Goal: Contribute content

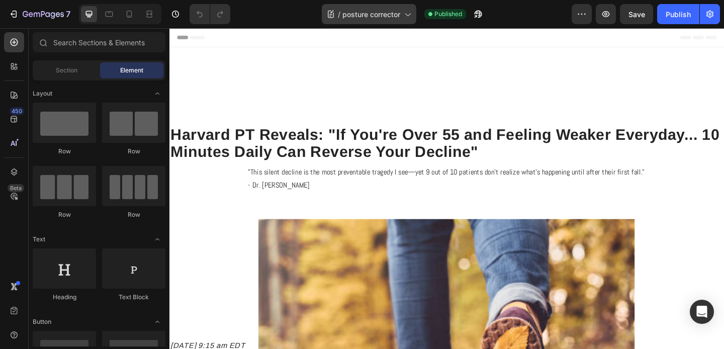
click at [389, 13] on span "posture corrector" at bounding box center [372, 14] width 58 height 11
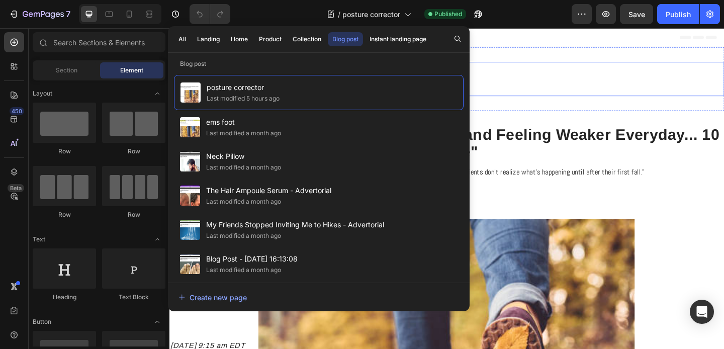
click at [594, 92] on h2 "HEALTHY LIVING INSIDER" at bounding box center [472, 83] width 604 height 37
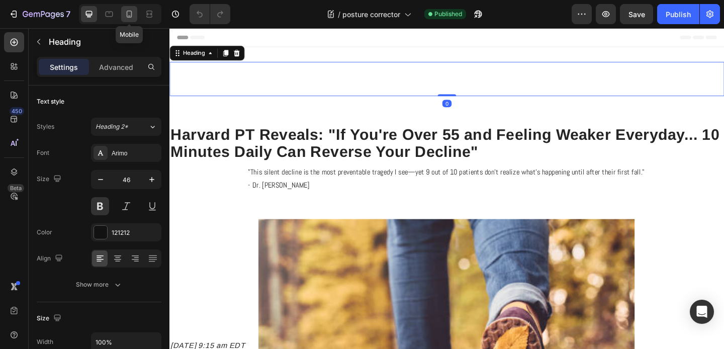
click at [132, 14] on icon at bounding box center [130, 14] width 6 height 7
type input "21"
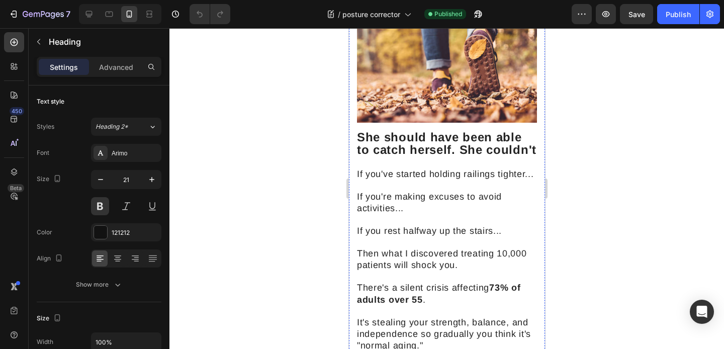
scroll to position [122, 0]
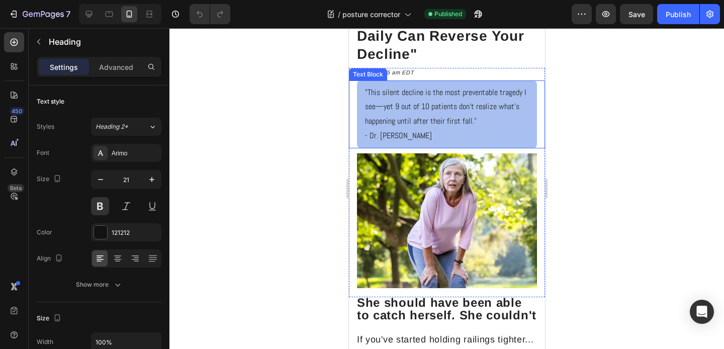
click at [451, 116] on p ""This silent decline is the most preventable tragedy I see—yet 9 out of 10 pati…" at bounding box center [447, 107] width 164 height 43
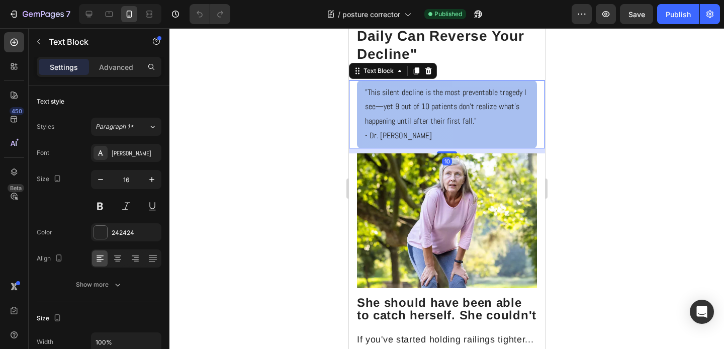
click at [453, 122] on p ""This silent decline is the most preventable tragedy I see—yet 9 out of 10 pati…" at bounding box center [447, 107] width 164 height 43
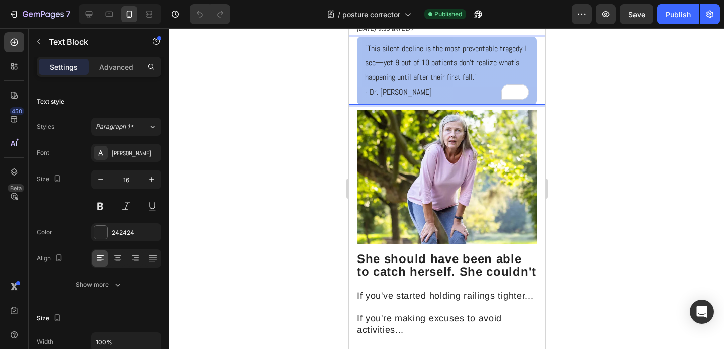
scroll to position [163, 0]
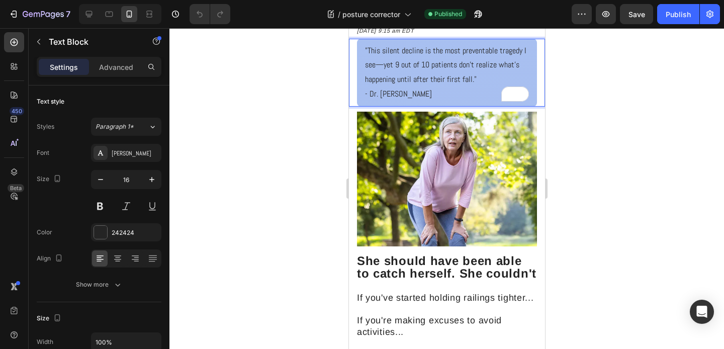
click at [468, 80] on p ""This silent decline is the most preventable tragedy I see—yet 9 out of 10 pati…" at bounding box center [447, 65] width 164 height 43
click at [470, 80] on p ""This silent decline is the most preventable tragedy I see—yet 9 out of 10 pati…" at bounding box center [447, 65] width 164 height 43
click at [470, 82] on p ""This silent decline is the most preventable tragedy I see—yet 9 out of 10 pati…" at bounding box center [447, 65] width 164 height 43
click at [418, 82] on p ""This silent decline is the most preventable tragedy I see—yet 9 out of 10 pati…" at bounding box center [447, 65] width 164 height 43
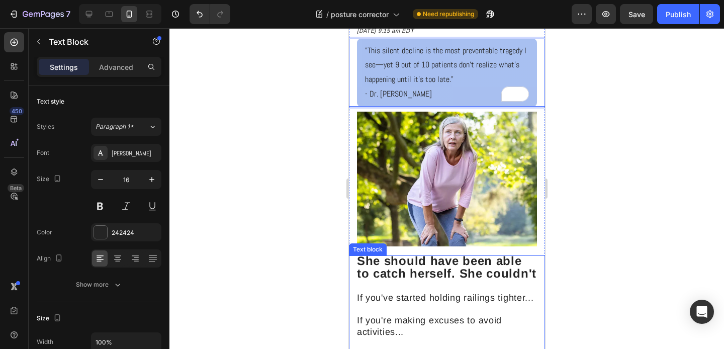
click at [417, 271] on strong "She should have been able to catch herself. She couldn't" at bounding box center [447, 267] width 180 height 26
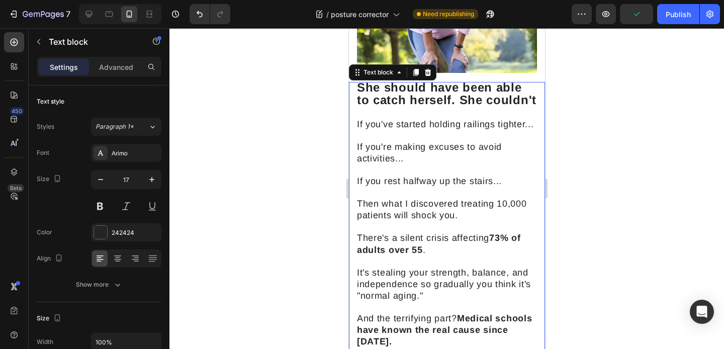
scroll to position [339, 0]
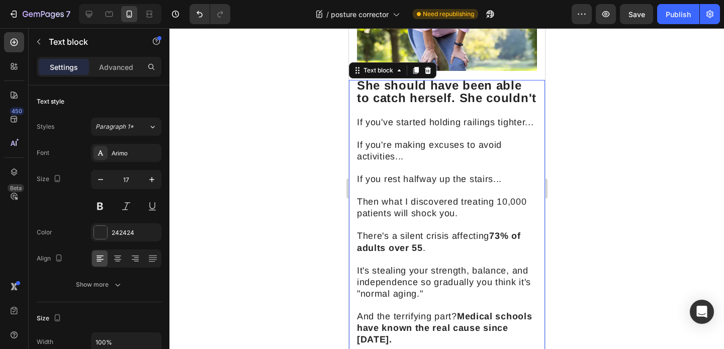
click at [427, 97] on strong "She should have been able to catch herself. She couldn't" at bounding box center [447, 91] width 180 height 26
click at [448, 99] on strong "She should have been able to catch herself. She couldn't" at bounding box center [447, 91] width 180 height 26
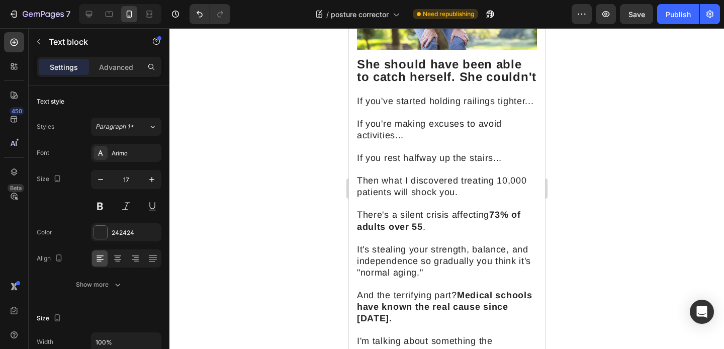
scroll to position [359, 0]
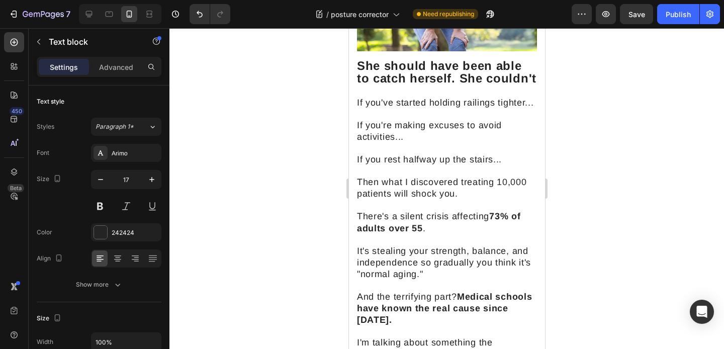
click at [454, 106] on span "If you've started holding railings tighter..." at bounding box center [445, 103] width 177 height 10
click at [445, 105] on span "If you've started holding railings tighter..." at bounding box center [445, 103] width 177 height 10
click at [425, 105] on span "If you've started holding railings tighter..." at bounding box center [445, 103] width 177 height 10
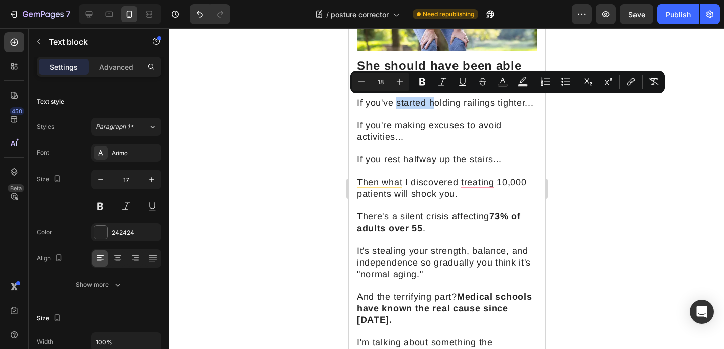
drag, startPoint x: 398, startPoint y: 105, endPoint x: 434, endPoint y: 102, distance: 36.3
click at [434, 102] on span "If you've started holding railings tighter..." at bounding box center [445, 103] width 177 height 10
click at [416, 102] on span "If you've started holding railings tighter..." at bounding box center [445, 103] width 177 height 10
drag, startPoint x: 399, startPoint y: 105, endPoint x: 439, endPoint y: 104, distance: 40.3
click at [439, 104] on span "If you've started holding railings tighter..." at bounding box center [445, 103] width 177 height 10
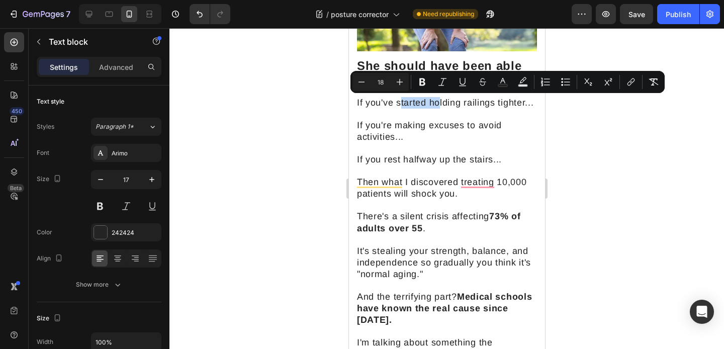
click at [396, 99] on span "If you've started holding railings tighter..." at bounding box center [445, 103] width 177 height 10
drag, startPoint x: 396, startPoint y: 105, endPoint x: 526, endPoint y: 105, distance: 129.8
click at [526, 105] on span "If you've started holding railings tighter..." at bounding box center [445, 103] width 177 height 10
click at [468, 101] on span "If you've started holding railings tighter..." at bounding box center [445, 103] width 177 height 10
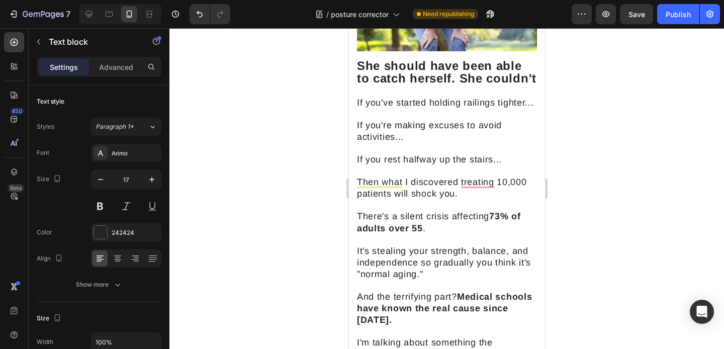
click at [525, 101] on span "If you've started holding railings tighter..." at bounding box center [445, 103] width 177 height 10
click at [393, 103] on span "If you've started holding railings tighter..." at bounding box center [445, 103] width 177 height 10
click at [412, 101] on span "If you're started holding railings tighter..." at bounding box center [445, 103] width 176 height 10
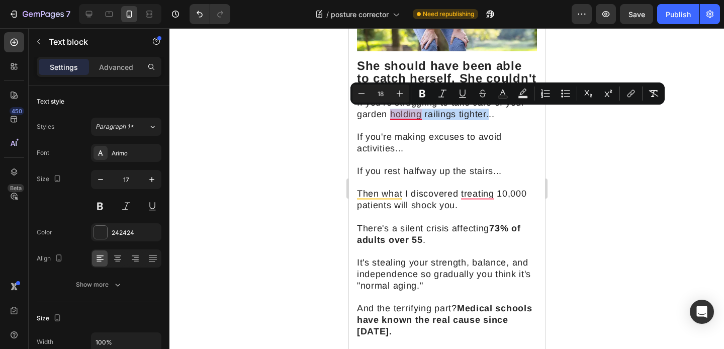
drag, startPoint x: 488, startPoint y: 114, endPoint x: 391, endPoint y: 114, distance: 97.1
click at [391, 114] on span "If you're struggling to take care of your garden holding railings tighter..." at bounding box center [441, 109] width 168 height 22
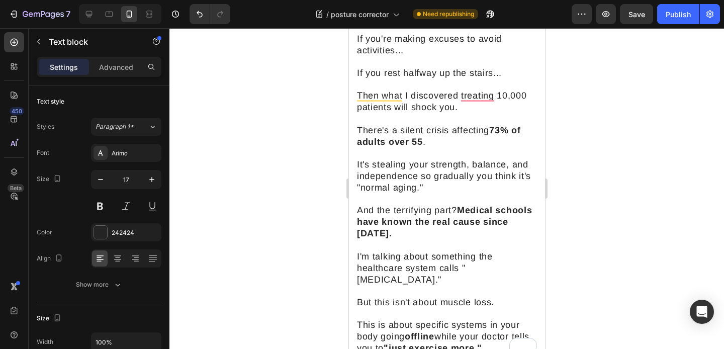
scroll to position [455, 0]
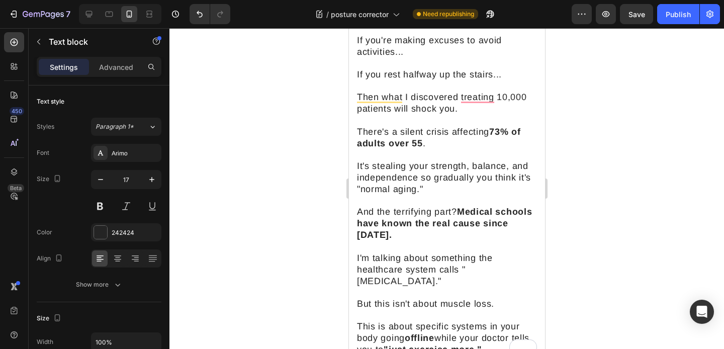
click at [420, 114] on p "Then what I discovered treating 10,000 patients will shock you." at bounding box center [447, 103] width 180 height 23
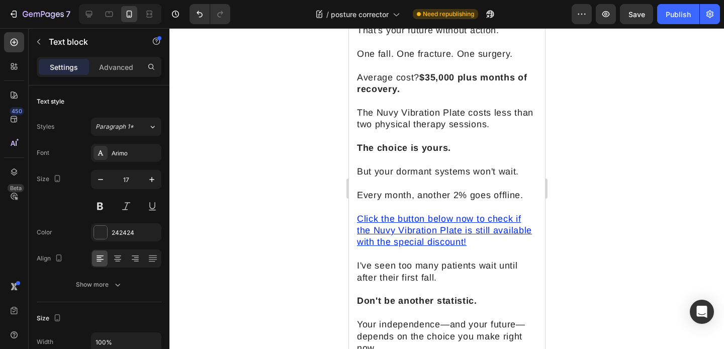
scroll to position [6136, 0]
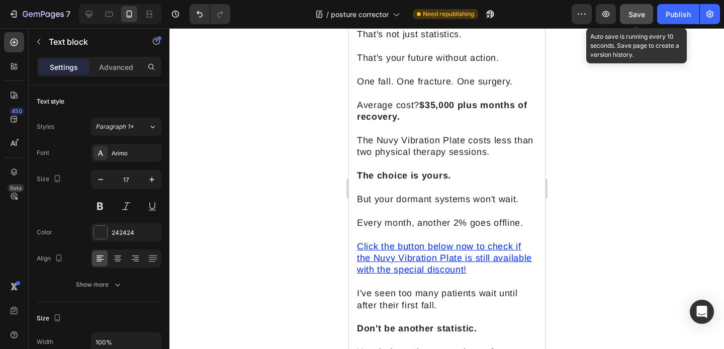
click at [638, 17] on span "Save" at bounding box center [637, 14] width 17 height 9
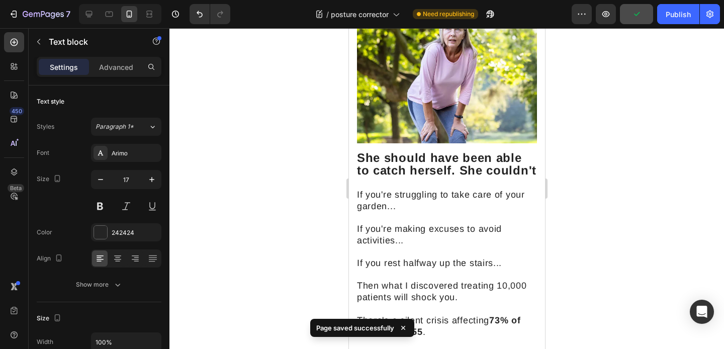
scroll to position [0, 0]
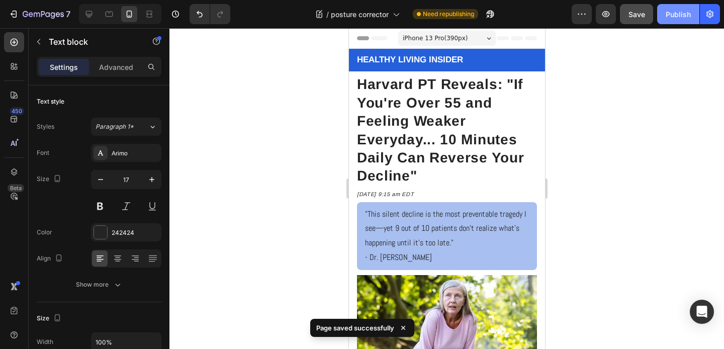
click at [676, 14] on div "Publish" at bounding box center [678, 14] width 25 height 11
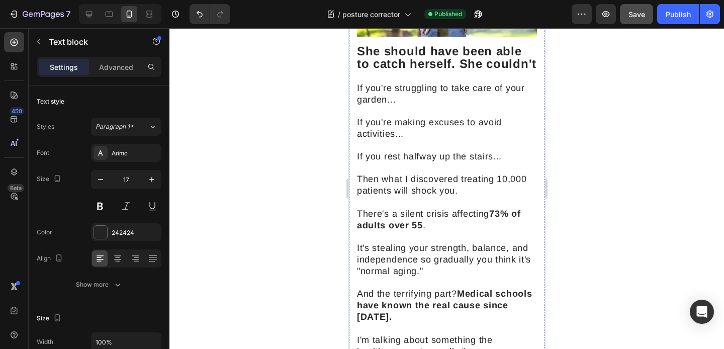
scroll to position [366, 0]
